Goal: Complete application form

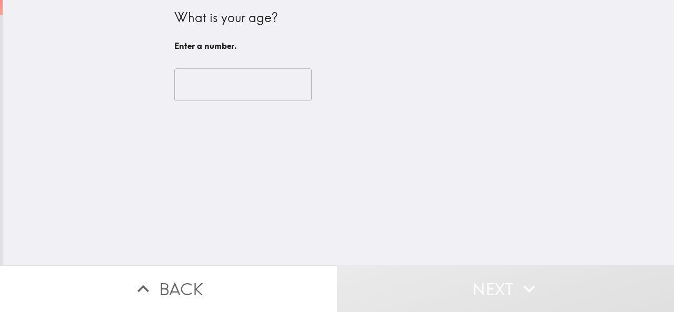
click at [206, 92] on input "number" at bounding box center [242, 84] width 137 height 33
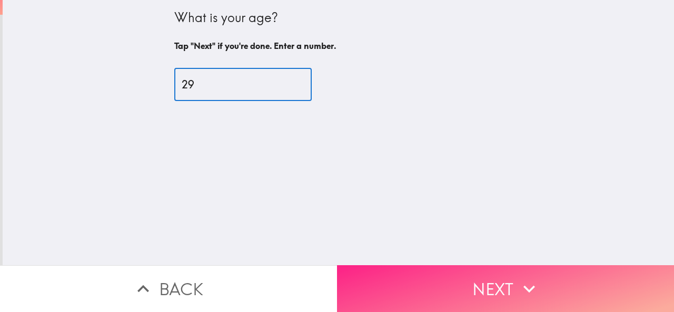
type input "29"
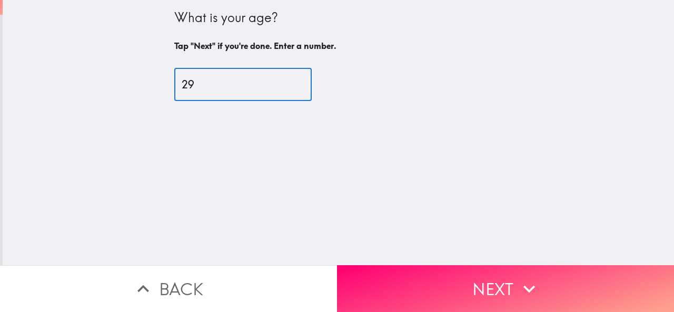
drag, startPoint x: 457, startPoint y: 286, endPoint x: 449, endPoint y: 286, distance: 8.4
click at [456, 286] on button "Next" at bounding box center [505, 288] width 337 height 47
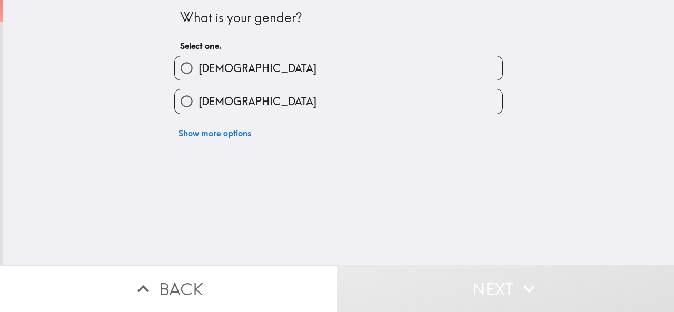
click at [221, 47] on div "What is your gender? Select one. [DEMOGRAPHIC_DATA] [DEMOGRAPHIC_DATA] Show mor…" at bounding box center [338, 72] width 337 height 144
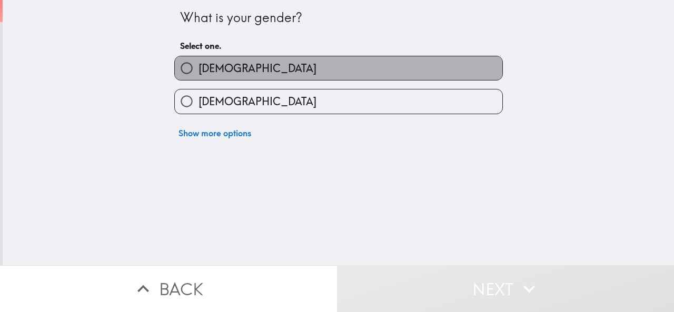
click at [215, 67] on label "[DEMOGRAPHIC_DATA]" at bounding box center [338, 68] width 327 height 24
click at [198, 67] on input "[DEMOGRAPHIC_DATA]" at bounding box center [187, 68] width 24 height 24
radio input "true"
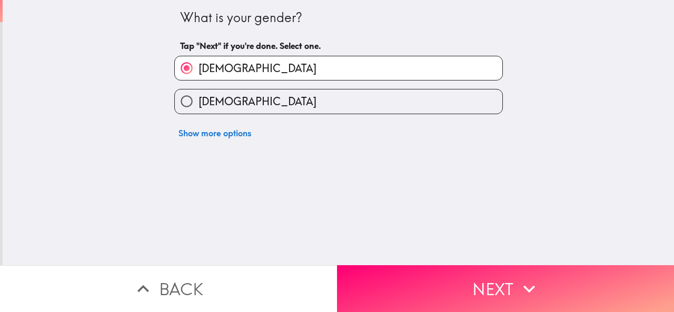
click at [391, 271] on button "Next" at bounding box center [505, 288] width 337 height 47
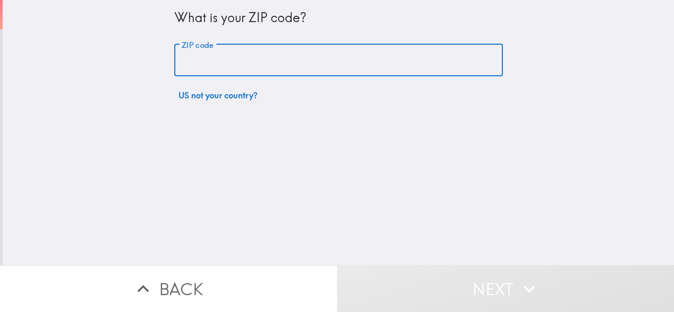
click at [248, 65] on input "ZIP code" at bounding box center [338, 60] width 328 height 33
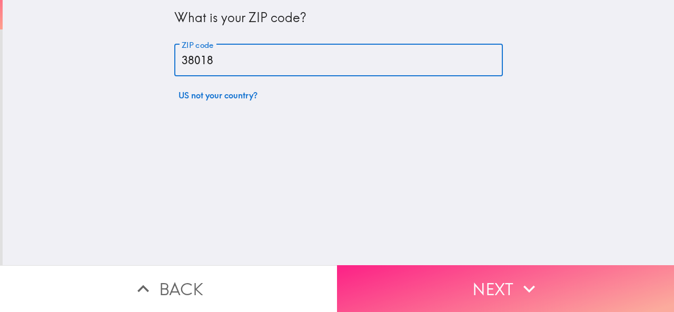
type input "38018"
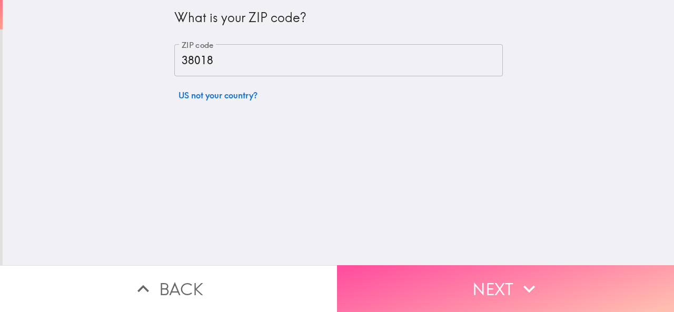
click at [475, 274] on button "Next" at bounding box center [505, 288] width 337 height 47
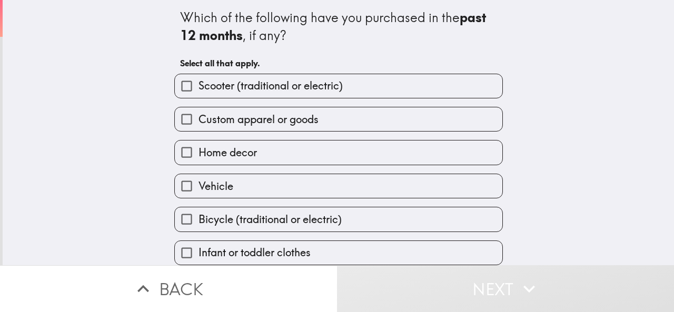
click at [211, 84] on span "Scooter (traditional or electric)" at bounding box center [270, 85] width 144 height 15
click at [198, 84] on input "Scooter (traditional or electric)" at bounding box center [187, 86] width 24 height 24
checkbox input "true"
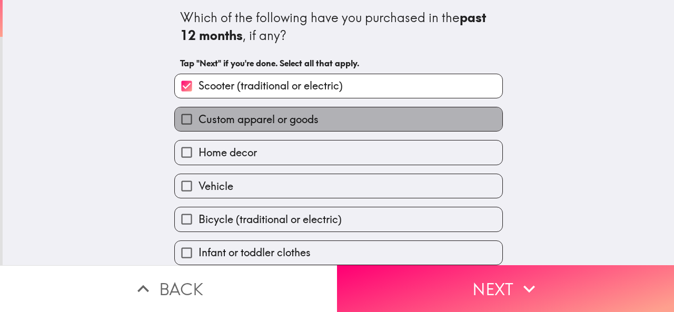
click at [228, 129] on label "Custom apparel or goods" at bounding box center [338, 119] width 327 height 24
click at [198, 129] on input "Custom apparel or goods" at bounding box center [187, 119] width 24 height 24
checkbox input "true"
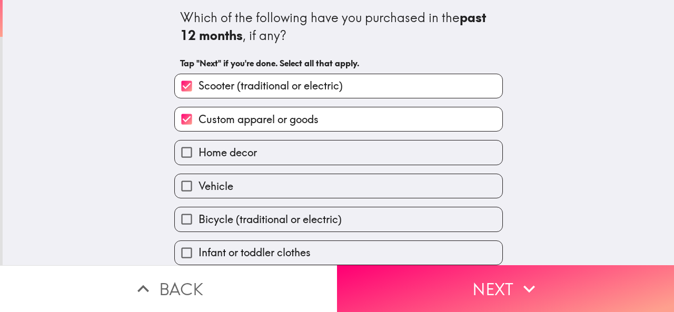
click at [244, 184] on label "Vehicle" at bounding box center [338, 186] width 327 height 24
click at [198, 184] on input "Vehicle" at bounding box center [187, 186] width 24 height 24
checkbox input "true"
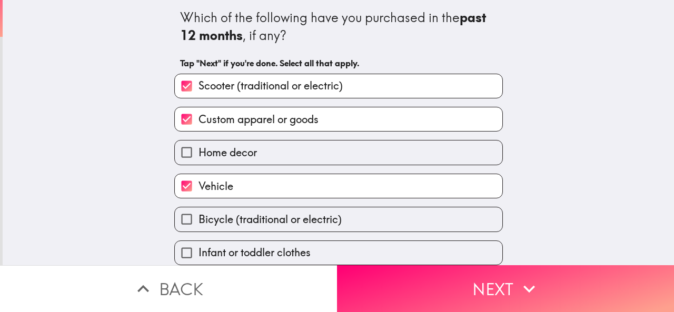
scroll to position [78, 0]
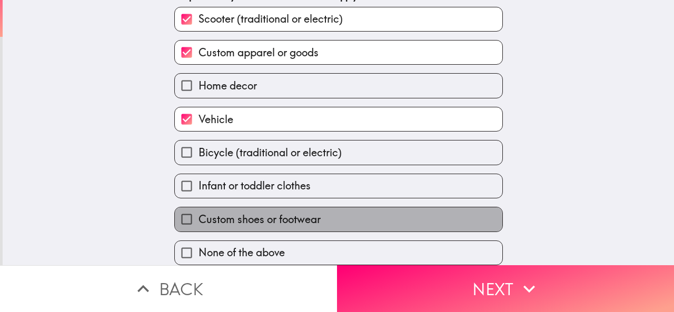
click at [260, 212] on span "Custom shoes or footwear" at bounding box center [259, 219] width 122 height 15
click at [198, 212] on input "Custom shoes or footwear" at bounding box center [187, 219] width 24 height 24
checkbox input "true"
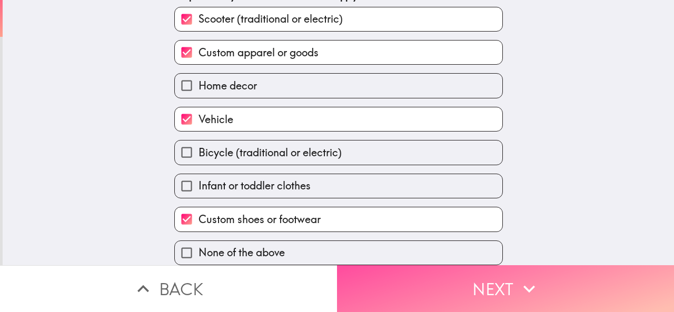
click at [433, 291] on button "Next" at bounding box center [505, 288] width 337 height 47
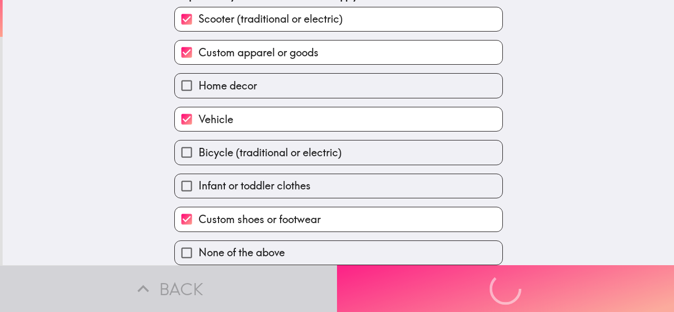
scroll to position [0, 0]
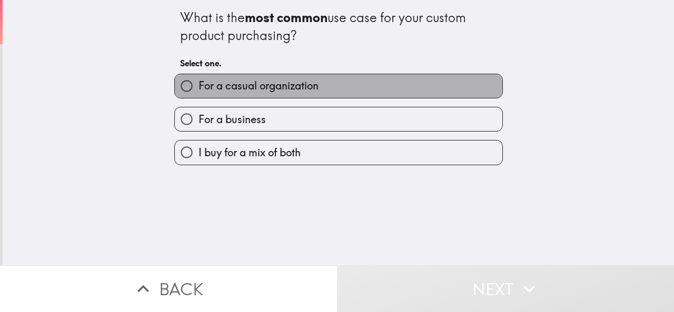
click at [249, 85] on span "For a casual organization" at bounding box center [258, 85] width 120 height 15
click at [198, 85] on input "For a casual organization" at bounding box center [187, 86] width 24 height 24
radio input "true"
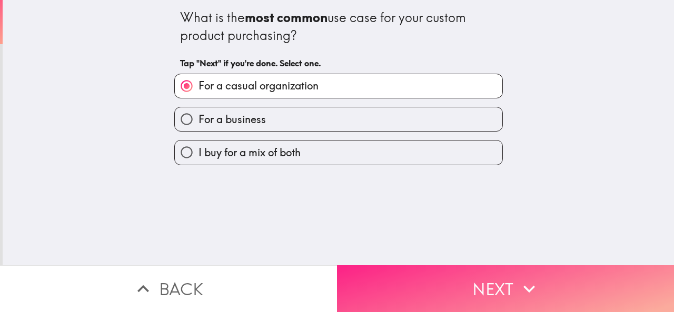
click at [376, 284] on button "Next" at bounding box center [505, 288] width 337 height 47
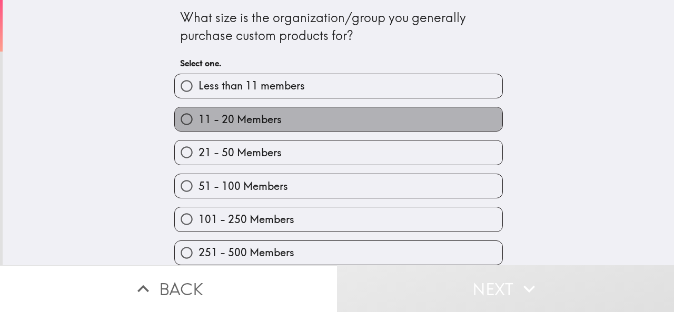
click at [226, 125] on span "11 - 20 Members" at bounding box center [239, 119] width 83 height 15
click at [198, 125] on input "11 - 20 Members" at bounding box center [187, 119] width 24 height 24
radio input "true"
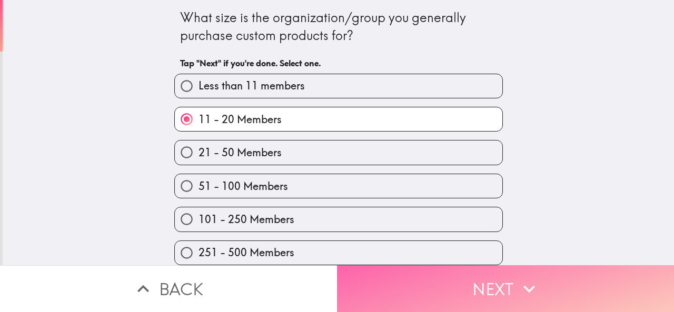
click at [359, 268] on button "Next" at bounding box center [505, 288] width 337 height 47
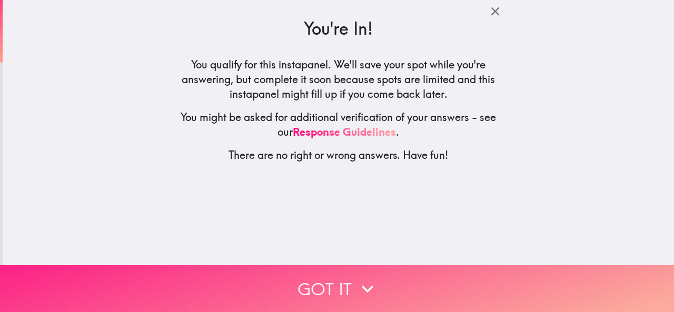
click at [376, 281] on button "Got it" at bounding box center [337, 288] width 674 height 47
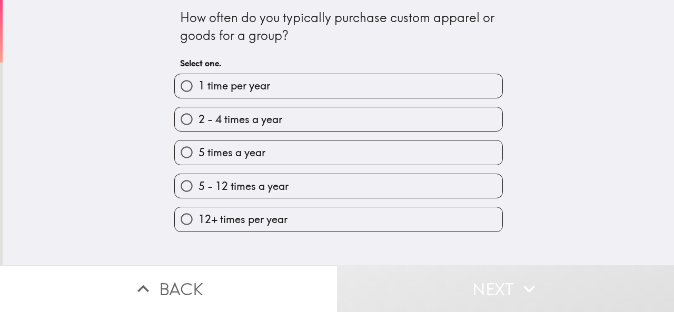
click at [256, 119] on span "2 - 4 times a year" at bounding box center [240, 119] width 84 height 15
click at [198, 119] on input "2 - 4 times a year" at bounding box center [187, 119] width 24 height 24
radio input "true"
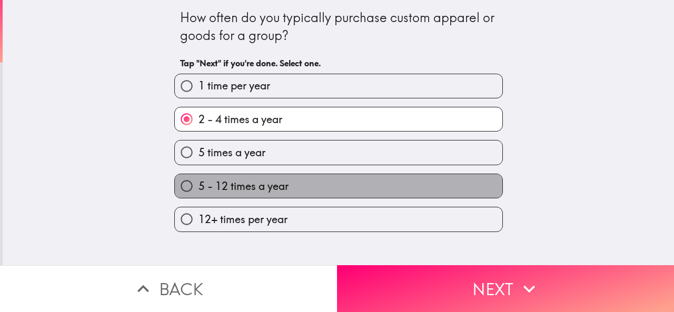
click at [269, 178] on label "5 - 12 times a year" at bounding box center [338, 186] width 327 height 24
click at [198, 178] on input "5 - 12 times a year" at bounding box center [187, 186] width 24 height 24
radio input "true"
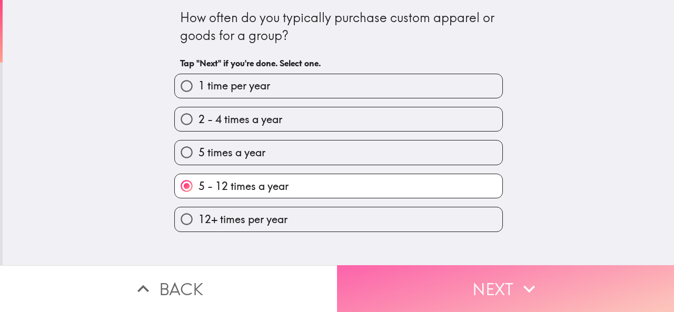
click at [368, 276] on button "Next" at bounding box center [505, 288] width 337 height 47
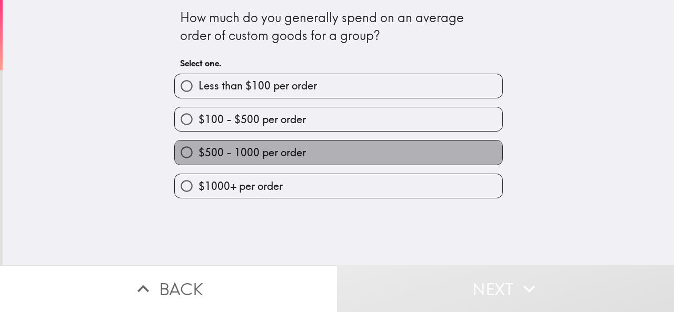
click at [233, 151] on span "$500 - 1000 per order" at bounding box center [251, 152] width 107 height 15
click at [198, 151] on input "$500 - 1000 per order" at bounding box center [187, 153] width 24 height 24
radio input "true"
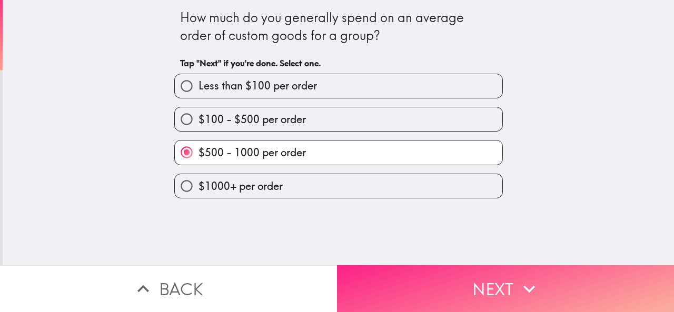
click at [375, 268] on button "Next" at bounding box center [505, 288] width 337 height 47
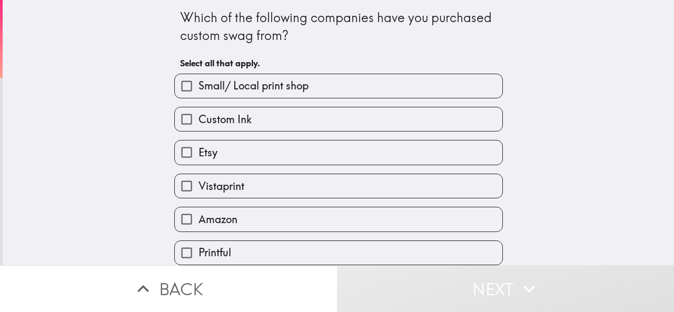
click at [234, 95] on label "Small/ Local print shop" at bounding box center [338, 86] width 327 height 24
click at [198, 95] on input "Small/ Local print shop" at bounding box center [187, 86] width 24 height 24
checkbox input "true"
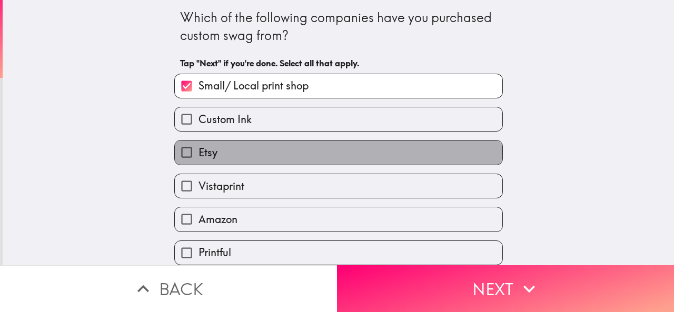
click at [239, 152] on label "Etsy" at bounding box center [338, 153] width 327 height 24
click at [198, 152] on input "Etsy" at bounding box center [187, 153] width 24 height 24
checkbox input "true"
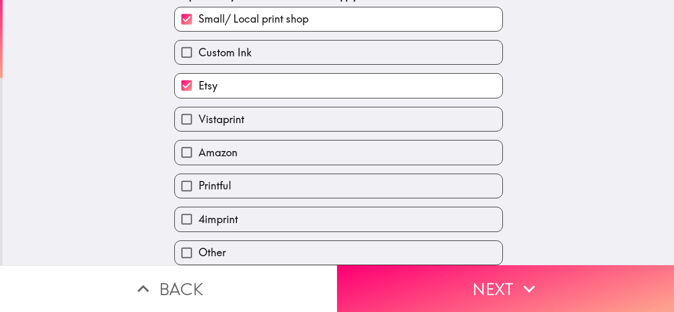
scroll to position [78, 0]
click at [238, 132] on div "Amazon" at bounding box center [334, 148] width 337 height 33
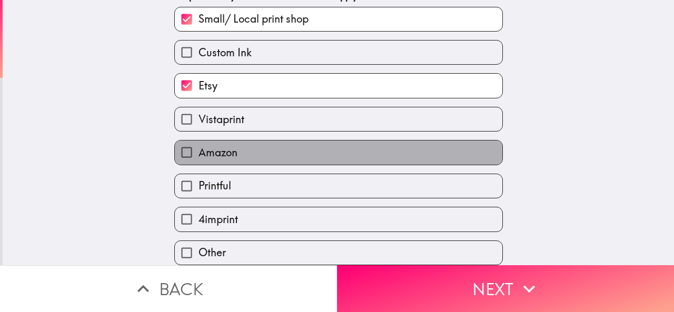
click at [253, 148] on label "Amazon" at bounding box center [338, 153] width 327 height 24
click at [198, 148] on input "Amazon" at bounding box center [187, 153] width 24 height 24
checkbox input "true"
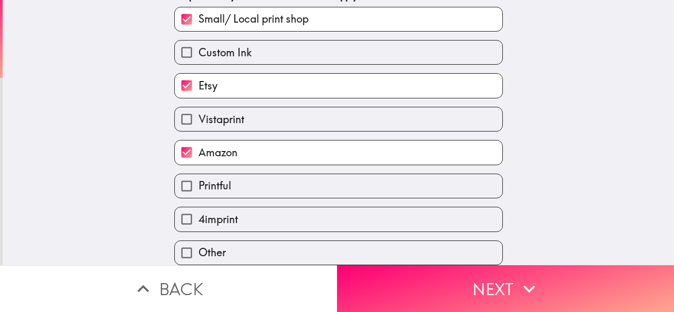
click at [240, 179] on label "Printful" at bounding box center [338, 186] width 327 height 24
click at [198, 179] on input "Printful" at bounding box center [187, 186] width 24 height 24
checkbox input "true"
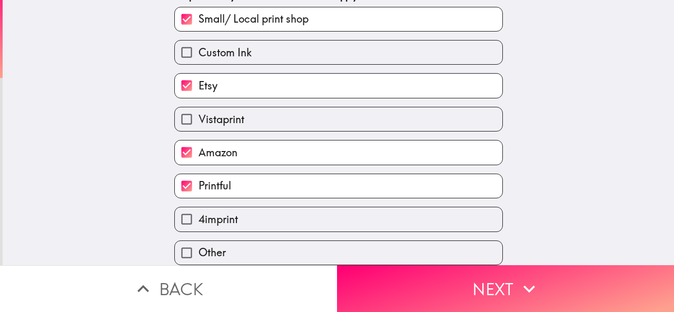
click at [260, 207] on label "4imprint" at bounding box center [338, 219] width 327 height 24
click at [198, 207] on input "4imprint" at bounding box center [187, 219] width 24 height 24
checkbox input "true"
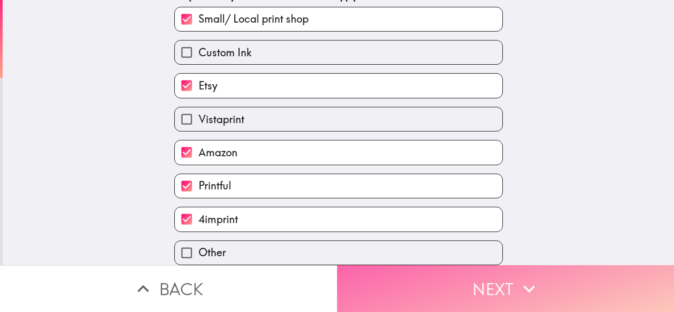
click at [364, 285] on button "Next" at bounding box center [505, 288] width 337 height 47
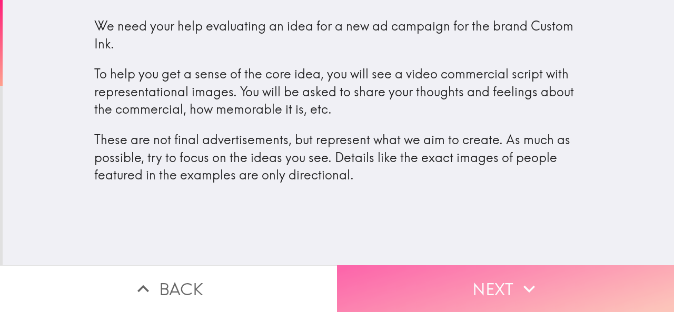
click at [499, 285] on button "Next" at bounding box center [505, 288] width 337 height 47
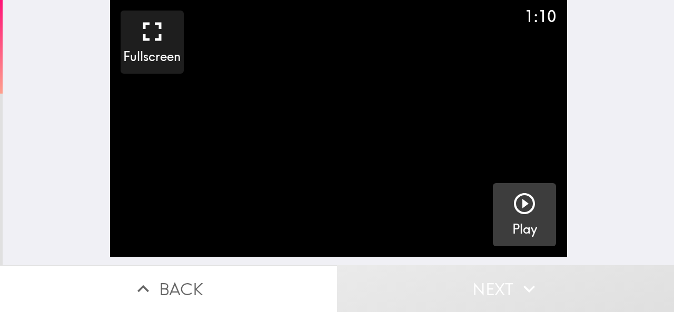
click at [512, 203] on icon "button" at bounding box center [524, 203] width 25 height 25
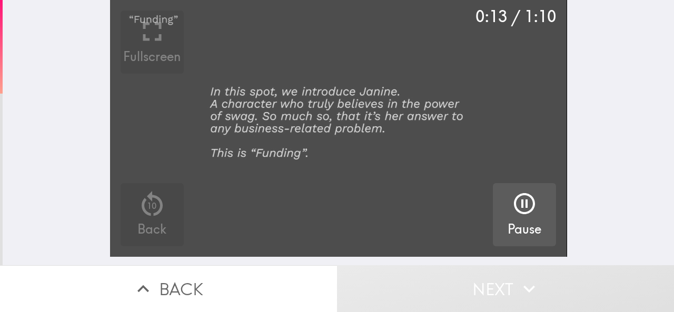
drag, startPoint x: 201, startPoint y: 94, endPoint x: 239, endPoint y: 153, distance: 69.9
click at [239, 153] on video "button" at bounding box center [338, 128] width 457 height 257
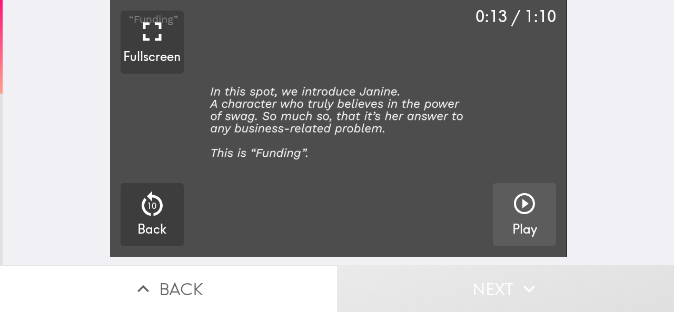
click at [239, 153] on video "button" at bounding box center [338, 128] width 457 height 257
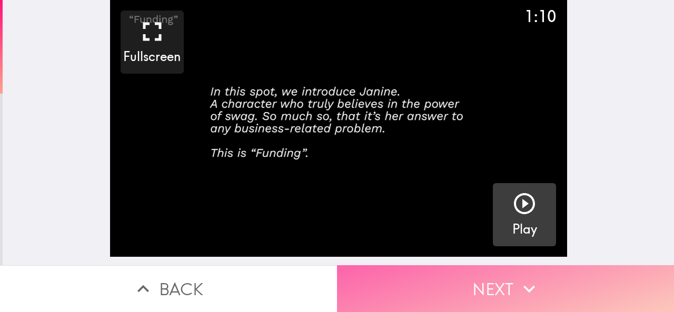
click at [459, 271] on button "Next" at bounding box center [505, 288] width 337 height 47
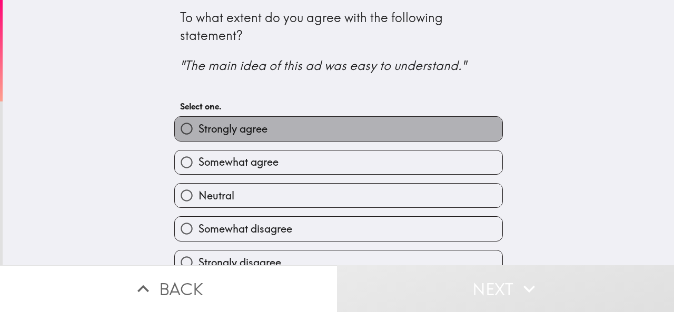
click at [271, 136] on label "Strongly agree" at bounding box center [338, 129] width 327 height 24
click at [198, 136] on input "Strongly agree" at bounding box center [187, 129] width 24 height 24
radio input "true"
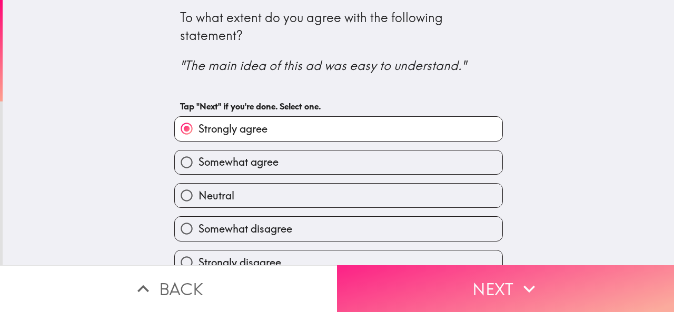
click at [365, 282] on button "Next" at bounding box center [505, 288] width 337 height 47
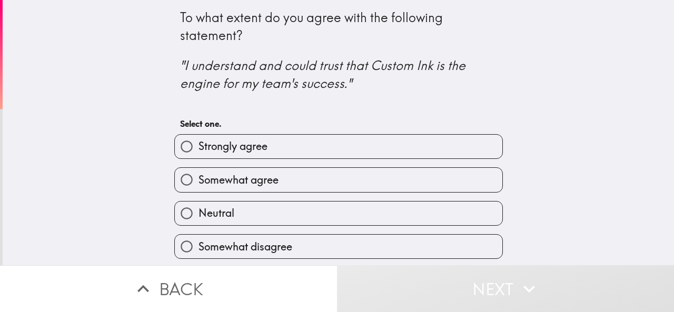
click at [265, 157] on label "Strongly agree" at bounding box center [338, 147] width 327 height 24
click at [198, 157] on input "Strongly agree" at bounding box center [187, 147] width 24 height 24
radio input "true"
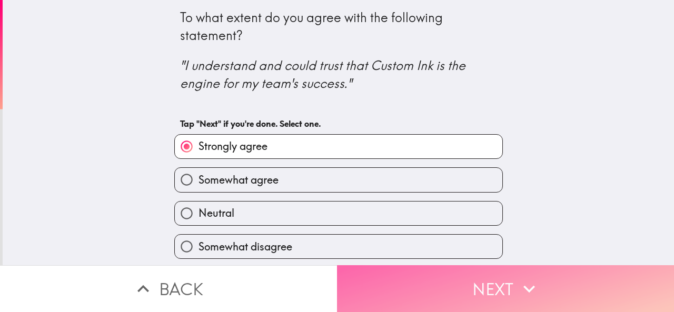
click at [404, 277] on button "Next" at bounding box center [505, 288] width 337 height 47
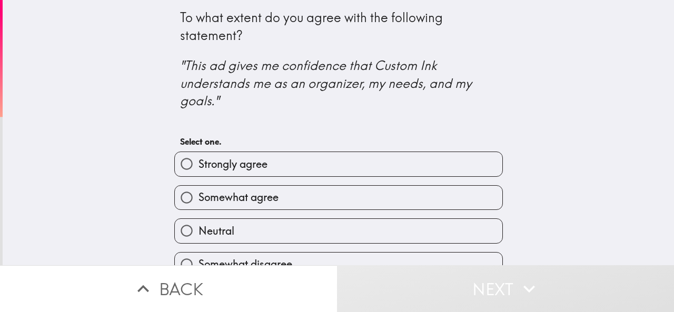
click at [285, 157] on label "Strongly agree" at bounding box center [338, 164] width 327 height 24
click at [198, 157] on input "Strongly agree" at bounding box center [187, 164] width 24 height 24
radio input "true"
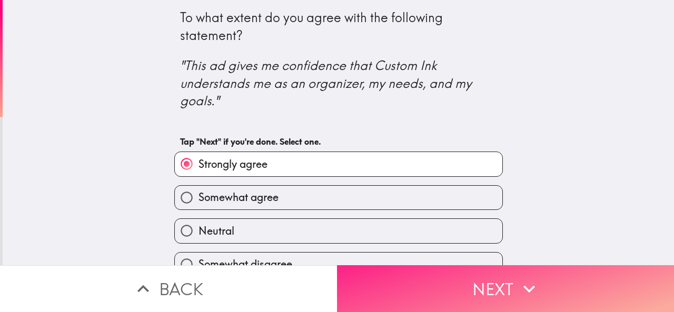
click at [435, 286] on button "Next" at bounding box center [505, 288] width 337 height 47
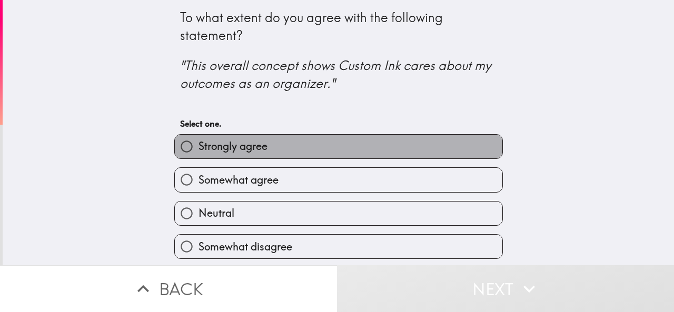
click at [314, 158] on label "Strongly agree" at bounding box center [338, 147] width 327 height 24
click at [198, 158] on input "Strongly agree" at bounding box center [187, 147] width 24 height 24
radio input "true"
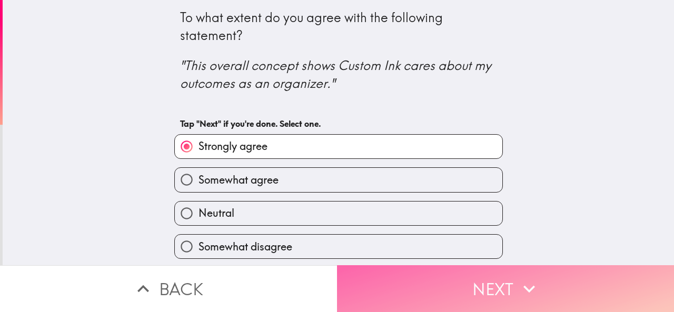
click at [467, 283] on button "Next" at bounding box center [505, 288] width 337 height 47
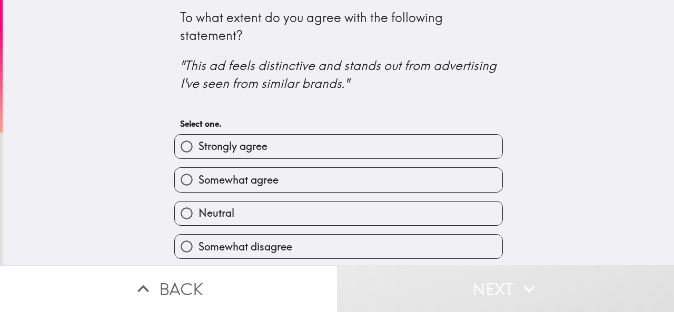
click at [296, 147] on label "Strongly agree" at bounding box center [338, 147] width 327 height 24
click at [198, 147] on input "Strongly agree" at bounding box center [187, 147] width 24 height 24
radio input "true"
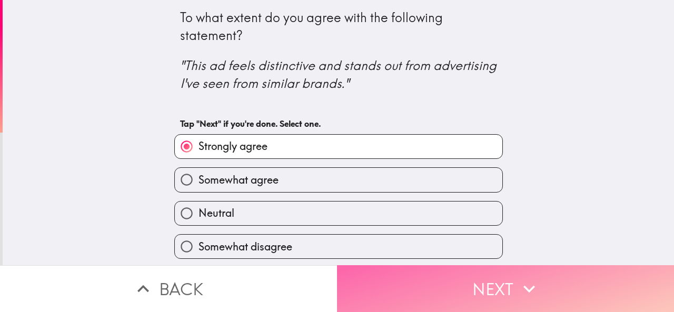
click at [458, 289] on button "Next" at bounding box center [505, 288] width 337 height 47
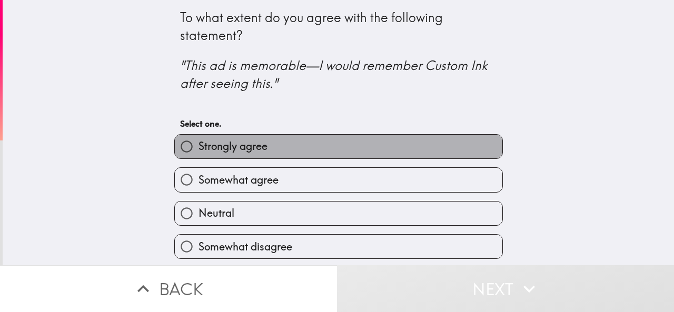
click at [354, 152] on label "Strongly agree" at bounding box center [338, 147] width 327 height 24
click at [198, 152] on input "Strongly agree" at bounding box center [187, 147] width 24 height 24
radio input "true"
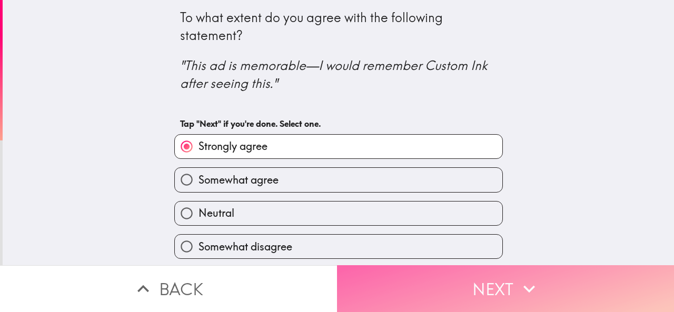
click at [461, 285] on button "Next" at bounding box center [505, 288] width 337 height 47
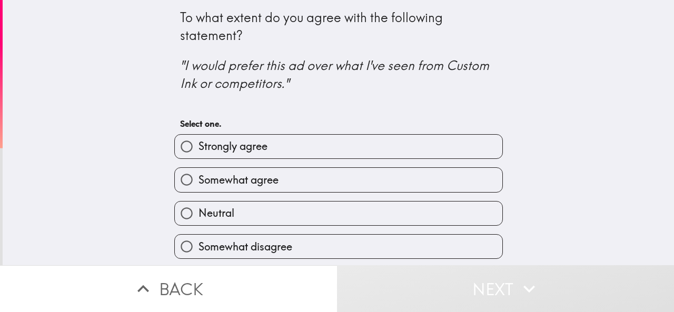
click at [289, 145] on label "Strongly agree" at bounding box center [338, 147] width 327 height 24
click at [198, 145] on input "Strongly agree" at bounding box center [187, 147] width 24 height 24
radio input "true"
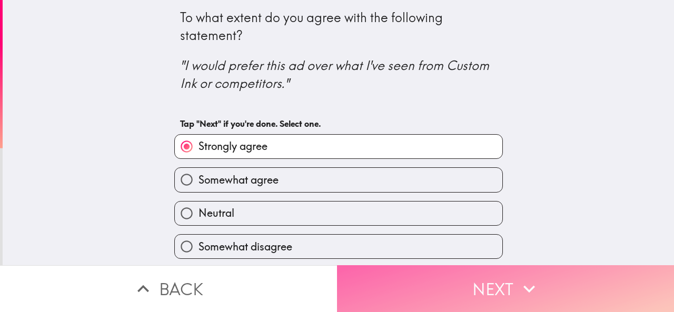
click at [475, 277] on button "Next" at bounding box center [505, 288] width 337 height 47
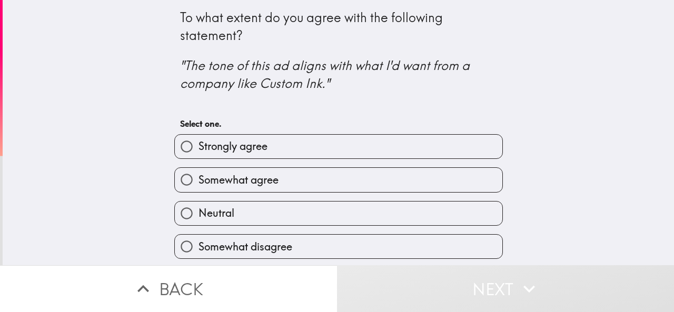
click at [324, 146] on label "Strongly agree" at bounding box center [338, 147] width 327 height 24
click at [198, 146] on input "Strongly agree" at bounding box center [187, 147] width 24 height 24
radio input "true"
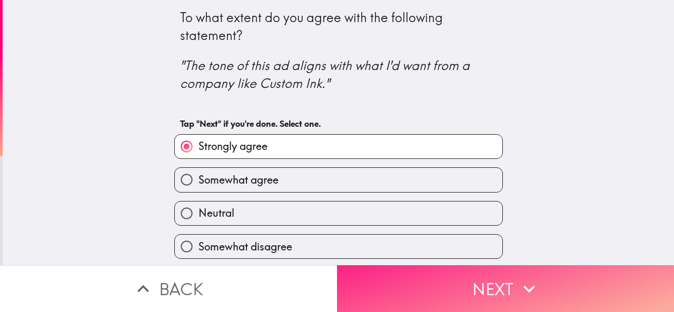
click at [463, 266] on button "Next" at bounding box center [505, 288] width 337 height 47
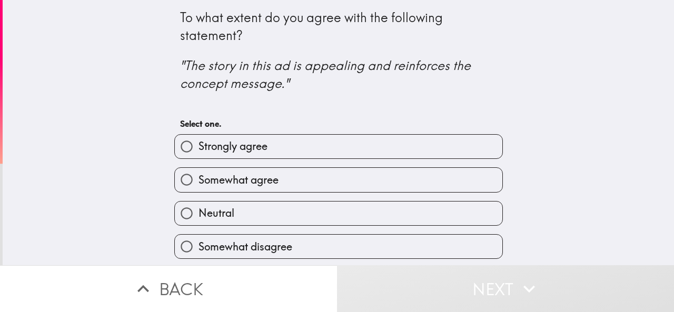
click at [331, 153] on label "Strongly agree" at bounding box center [338, 147] width 327 height 24
click at [198, 153] on input "Strongly agree" at bounding box center [187, 147] width 24 height 24
radio input "true"
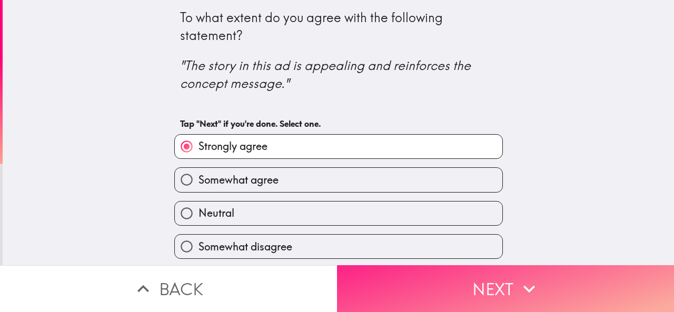
click at [447, 271] on button "Next" at bounding box center [505, 288] width 337 height 47
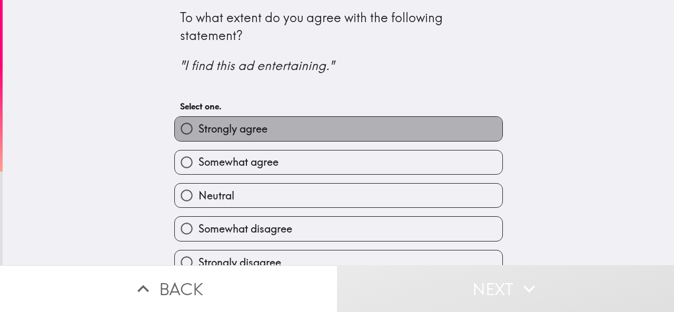
click at [355, 132] on label "Strongly agree" at bounding box center [338, 129] width 327 height 24
click at [198, 132] on input "Strongly agree" at bounding box center [187, 129] width 24 height 24
radio input "true"
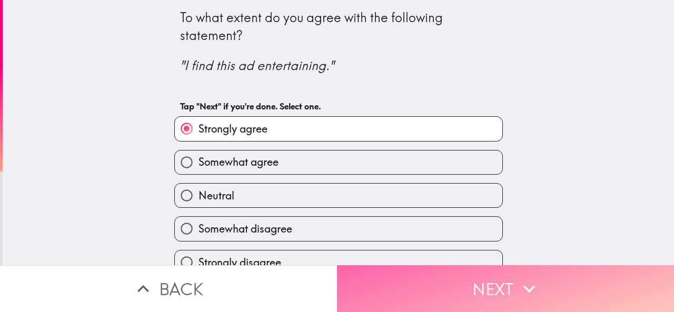
click at [464, 273] on button "Next" at bounding box center [505, 288] width 337 height 47
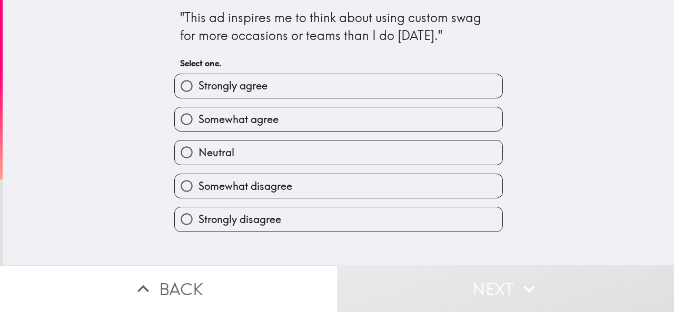
click at [296, 87] on label "Strongly agree" at bounding box center [338, 86] width 327 height 24
click at [198, 87] on input "Strongly agree" at bounding box center [187, 86] width 24 height 24
radio input "true"
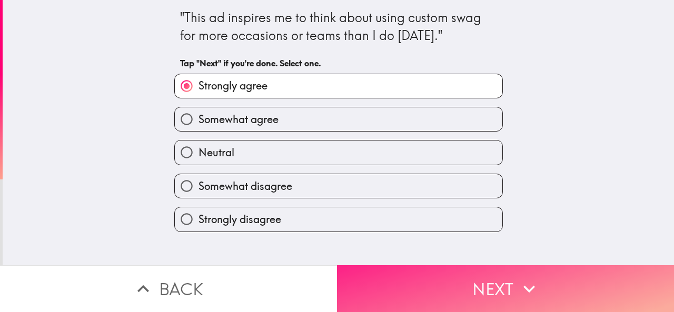
click at [489, 269] on button "Next" at bounding box center [505, 288] width 337 height 47
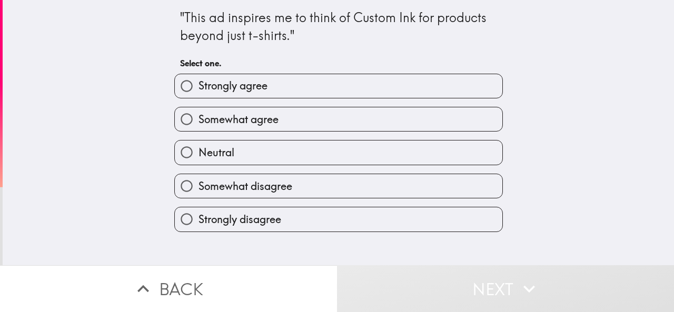
click at [303, 92] on label "Strongly agree" at bounding box center [338, 86] width 327 height 24
click at [198, 92] on input "Strongly agree" at bounding box center [187, 86] width 24 height 24
radio input "true"
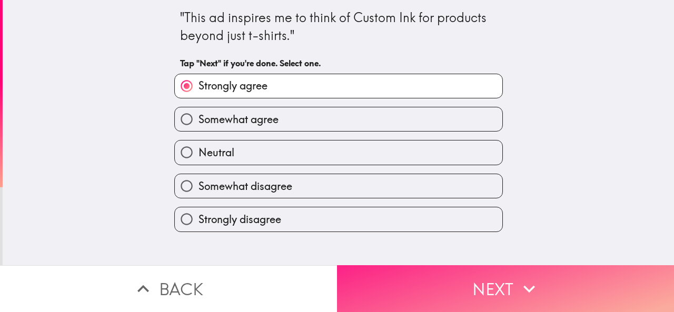
click at [441, 291] on button "Next" at bounding box center [505, 288] width 337 height 47
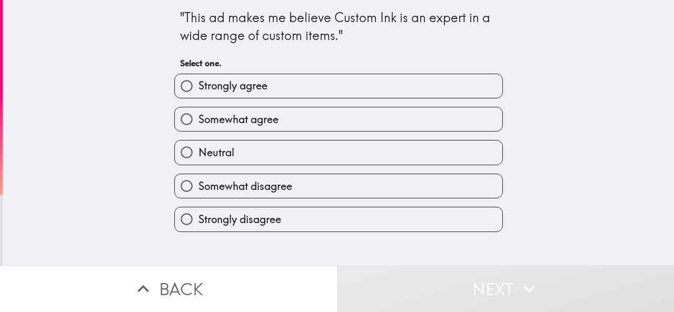
click at [293, 86] on label "Strongly agree" at bounding box center [338, 86] width 327 height 24
click at [198, 86] on input "Strongly agree" at bounding box center [187, 86] width 24 height 24
radio input "true"
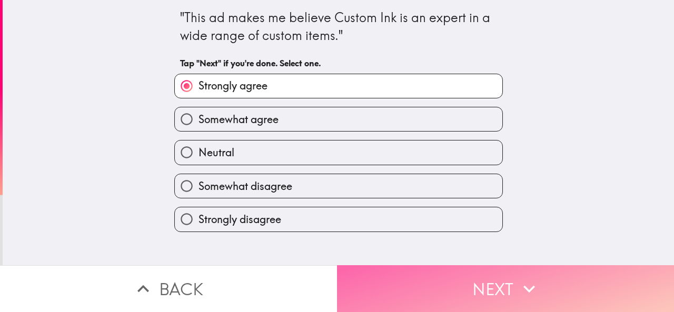
click at [423, 265] on button "Next" at bounding box center [505, 288] width 337 height 47
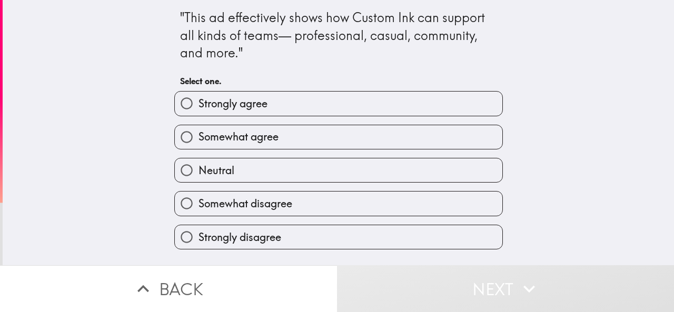
click at [300, 97] on label "Strongly agree" at bounding box center [338, 104] width 327 height 24
click at [198, 97] on input "Strongly agree" at bounding box center [187, 104] width 24 height 24
radio input "true"
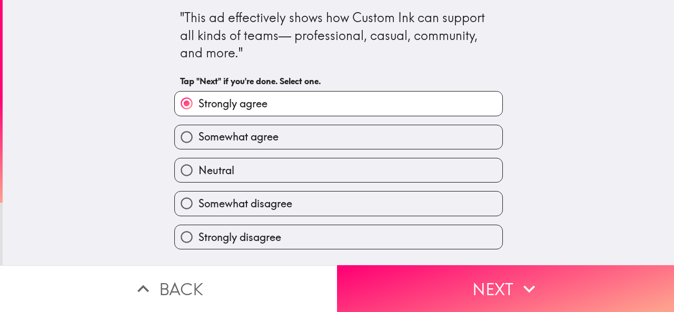
click at [404, 254] on div ""This ad effectively shows how Custom Ink can support all kinds of teams— profe…" at bounding box center [338, 132] width 671 height 265
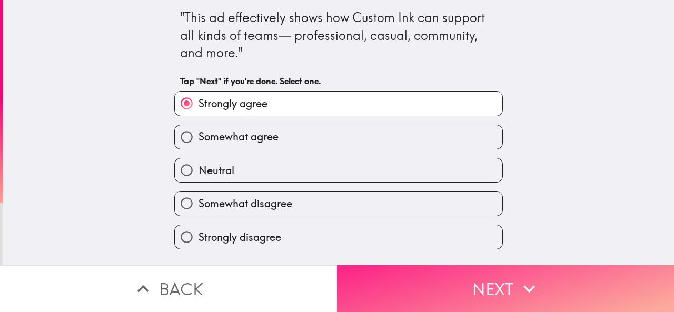
click at [415, 269] on button "Next" at bounding box center [505, 288] width 337 height 47
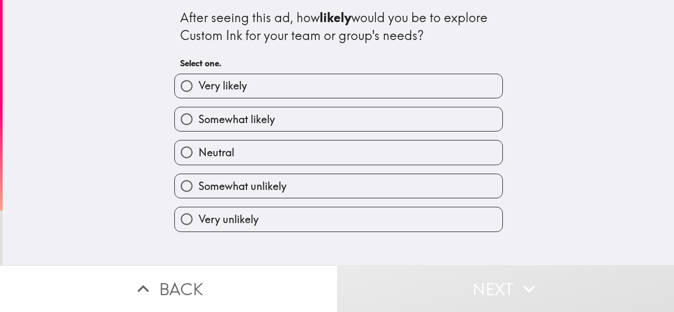
click at [287, 81] on label "Very likely" at bounding box center [338, 86] width 327 height 24
click at [198, 81] on input "Very likely" at bounding box center [187, 86] width 24 height 24
radio input "true"
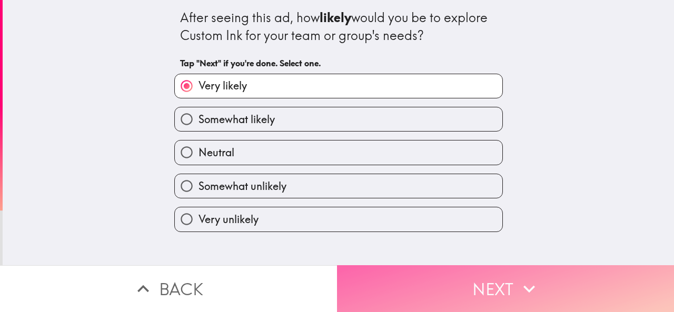
click at [421, 265] on button "Next" at bounding box center [505, 288] width 337 height 47
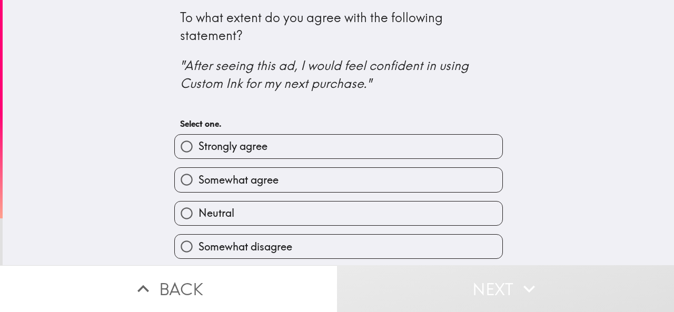
click at [285, 159] on div "Strongly agree Somewhat agree Neutral Somewhat disagree Strongly disagree" at bounding box center [334, 209] width 337 height 167
click at [308, 184] on label "Somewhat agree" at bounding box center [338, 180] width 327 height 24
click at [198, 184] on input "Somewhat agree" at bounding box center [187, 180] width 24 height 24
radio input "true"
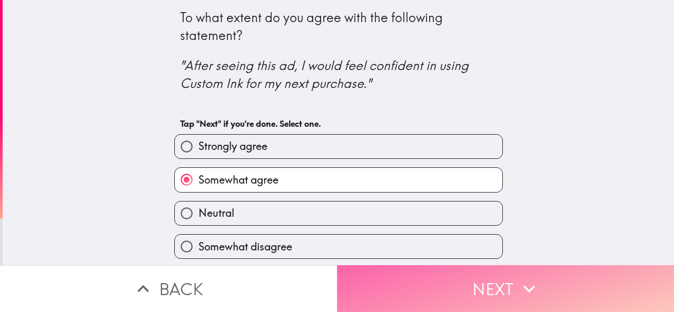
click at [448, 282] on button "Next" at bounding box center [505, 288] width 337 height 47
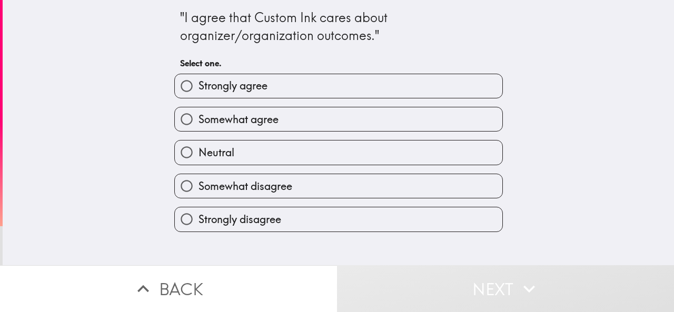
click at [329, 118] on label "Somewhat agree" at bounding box center [338, 119] width 327 height 24
click at [198, 118] on input "Somewhat agree" at bounding box center [187, 119] width 24 height 24
radio input "true"
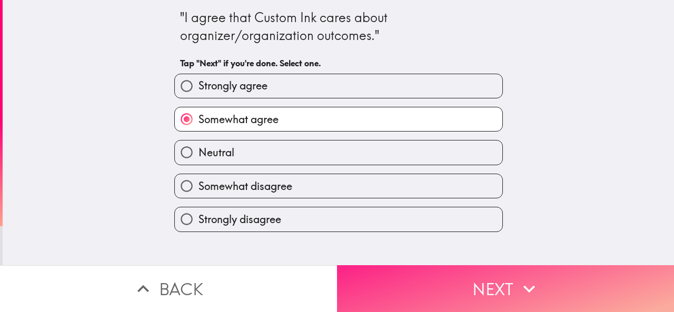
click at [458, 277] on button "Next" at bounding box center [505, 288] width 337 height 47
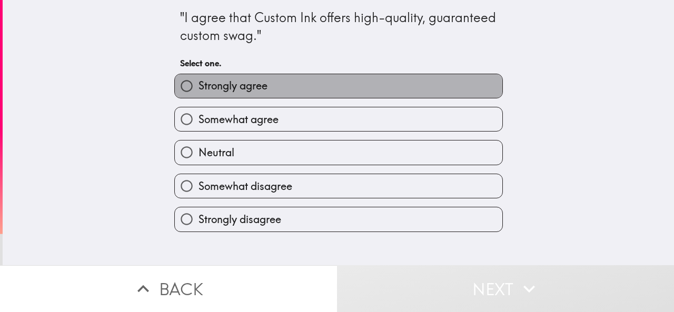
click at [252, 87] on span "Strongly agree" at bounding box center [232, 85] width 69 height 15
click at [198, 87] on input "Strongly agree" at bounding box center [187, 86] width 24 height 24
radio input "true"
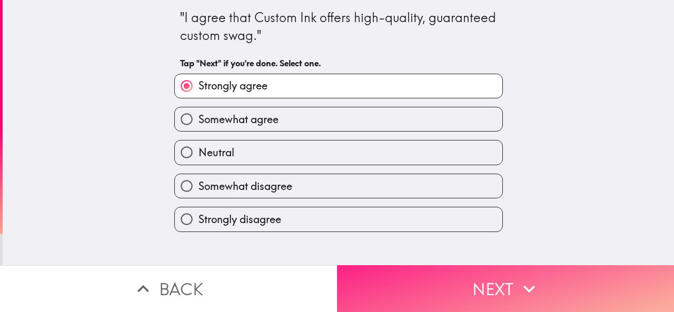
click at [465, 278] on button "Next" at bounding box center [505, 288] width 337 height 47
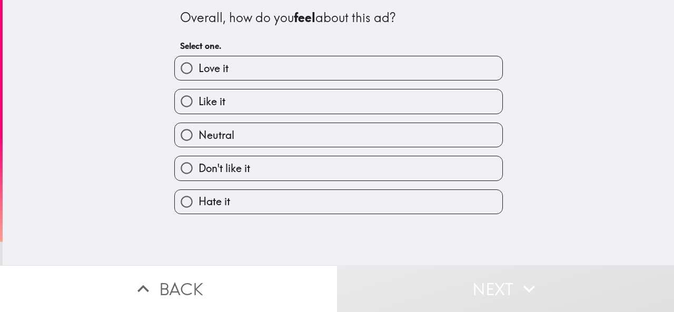
click at [258, 65] on label "Love it" at bounding box center [338, 68] width 327 height 24
click at [198, 65] on input "Love it" at bounding box center [187, 68] width 24 height 24
radio input "true"
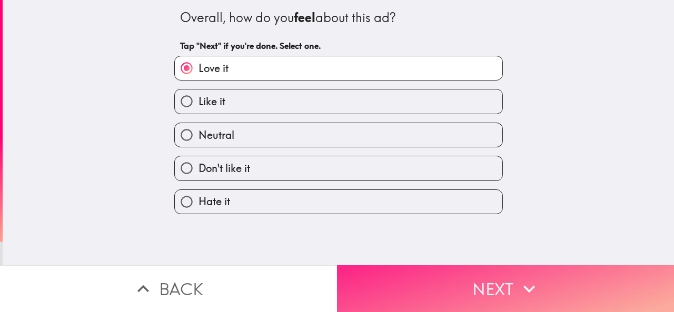
click at [491, 291] on button "Next" at bounding box center [505, 288] width 337 height 47
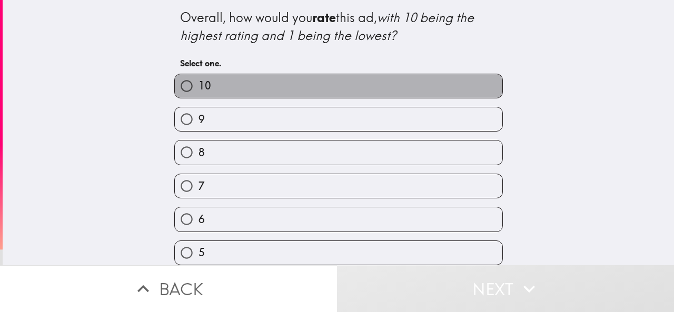
click at [316, 94] on label "10" at bounding box center [338, 86] width 327 height 24
click at [198, 94] on input "10" at bounding box center [187, 86] width 24 height 24
radio input "true"
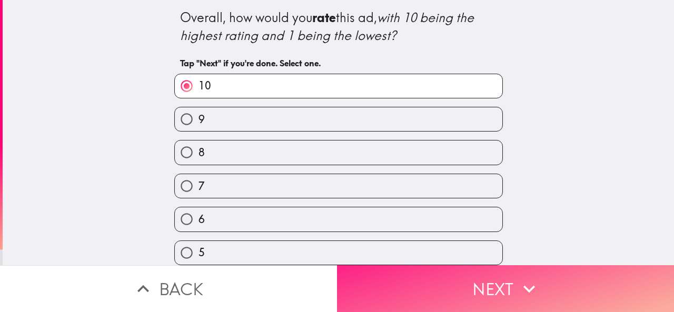
click at [440, 277] on button "Next" at bounding box center [505, 288] width 337 height 47
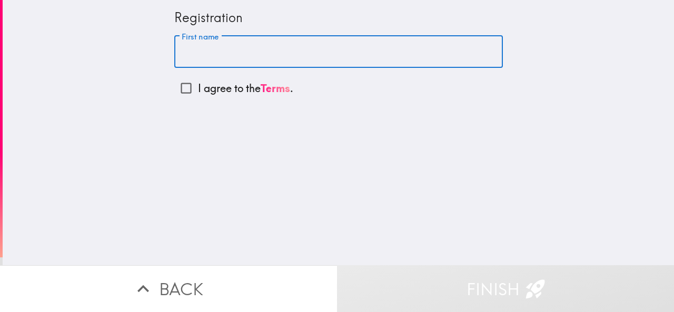
click at [216, 59] on input "First name" at bounding box center [338, 52] width 328 height 33
click at [178, 89] on input "I agree to the Terms ." at bounding box center [186, 88] width 24 height 24
checkbox input "true"
click at [272, 38] on input "First name" at bounding box center [338, 52] width 328 height 33
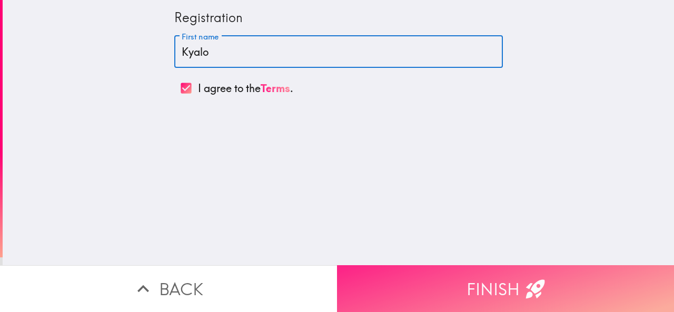
type input "Kyalo"
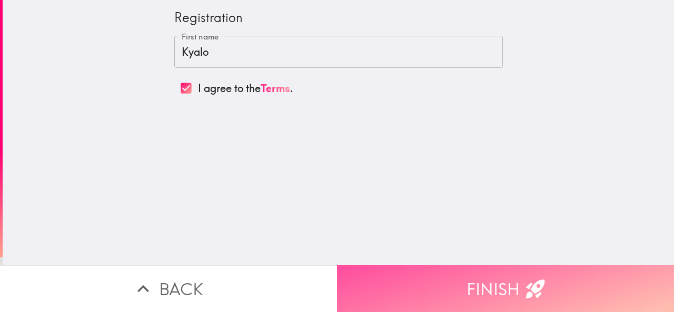
drag, startPoint x: 441, startPoint y: 265, endPoint x: 428, endPoint y: 258, distance: 14.1
click at [441, 265] on button "Finish" at bounding box center [505, 288] width 337 height 47
